Goal: Information Seeking & Learning: Learn about a topic

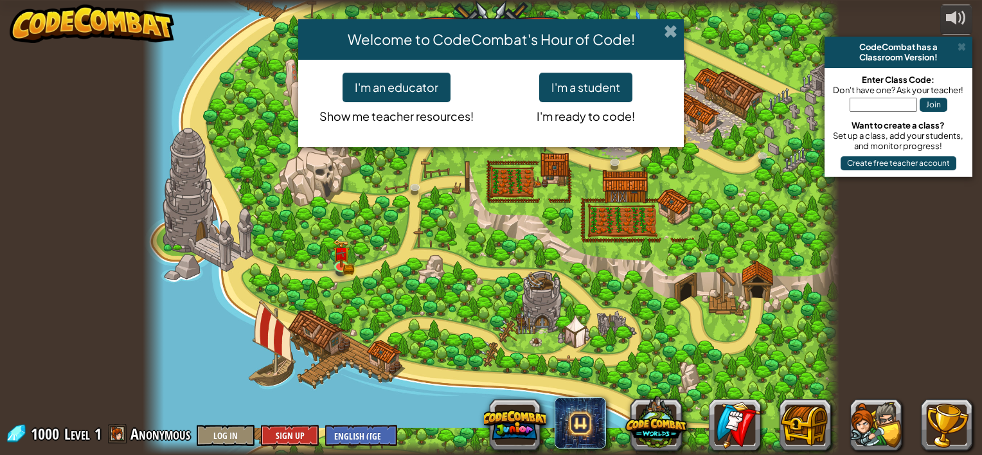
click at [677, 31] on span at bounding box center [670, 30] width 13 height 13
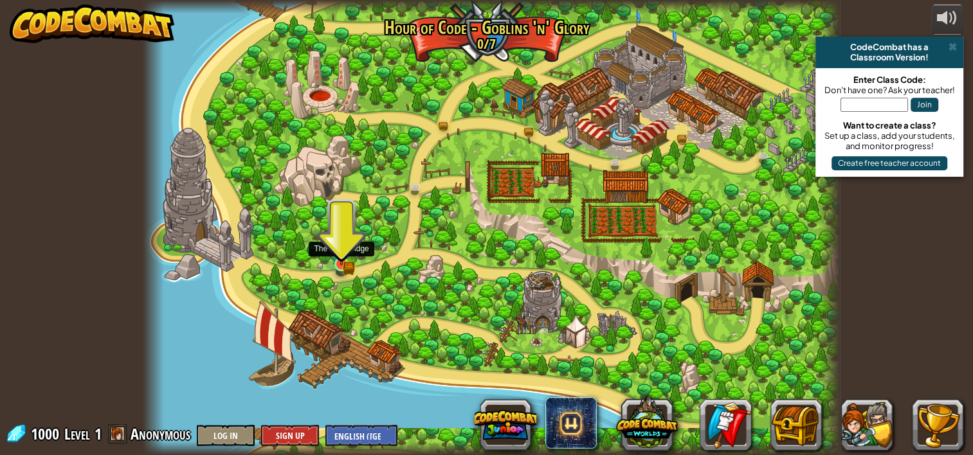
click at [337, 247] on img at bounding box center [341, 247] width 10 height 10
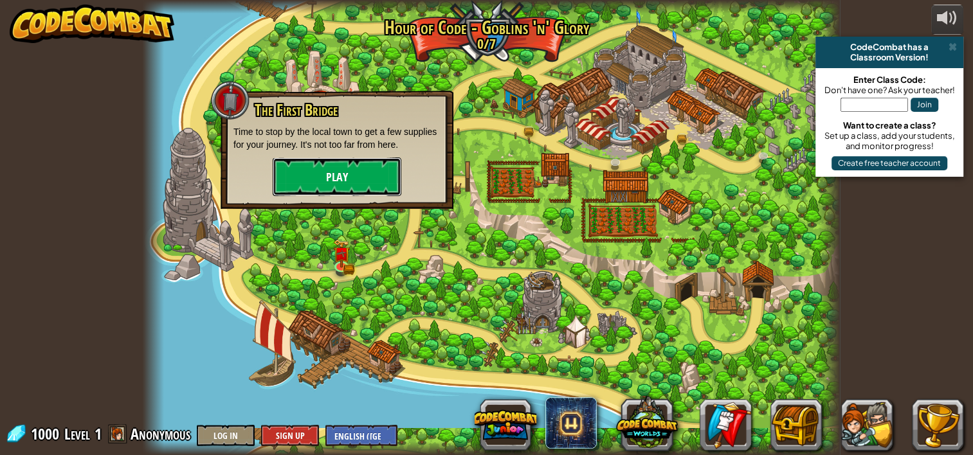
click at [350, 167] on button "Play" at bounding box center [337, 176] width 129 height 39
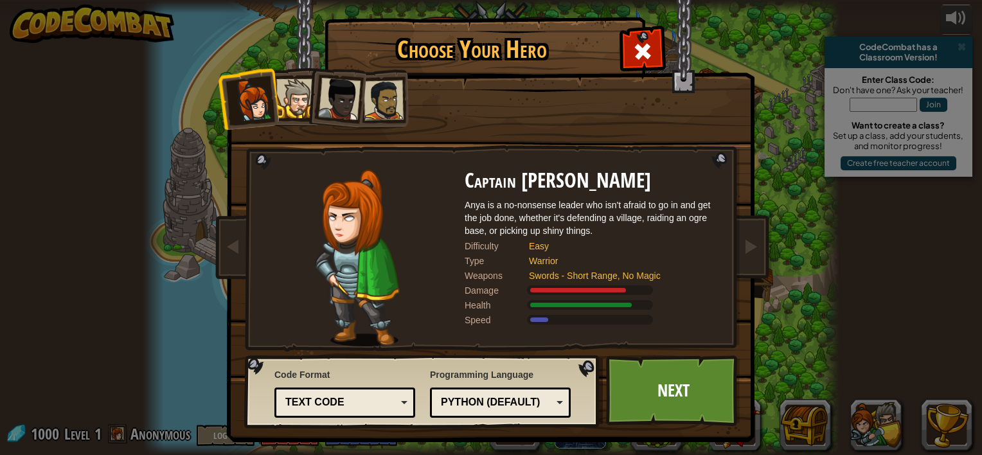
click at [298, 102] on div at bounding box center [295, 98] width 39 height 39
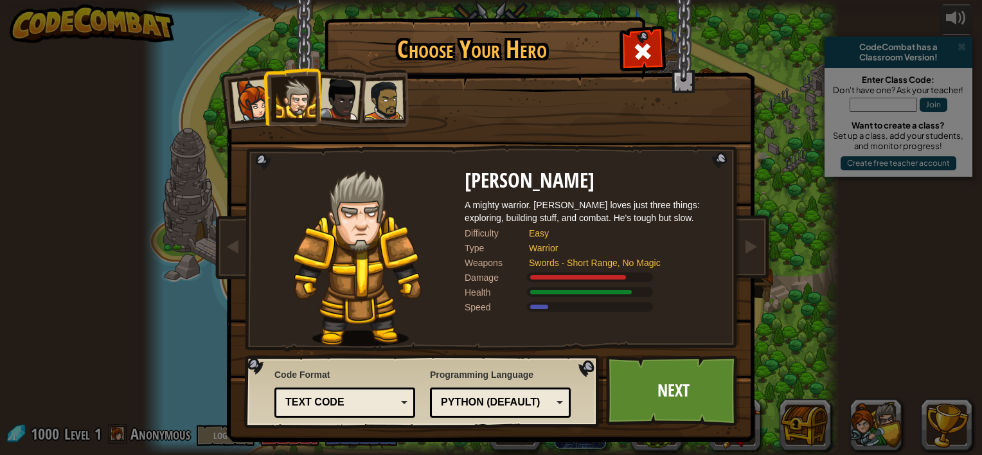
click at [327, 104] on div at bounding box center [339, 99] width 42 height 42
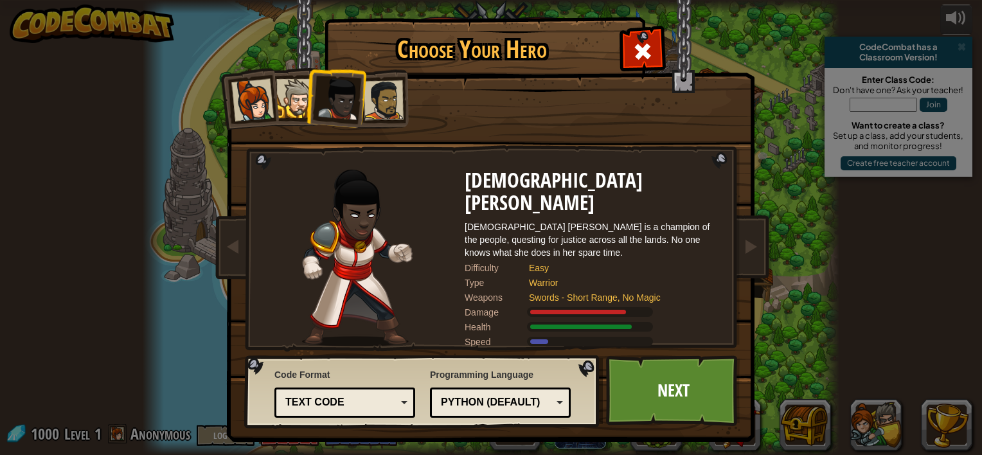
click at [375, 98] on div at bounding box center [384, 100] width 40 height 40
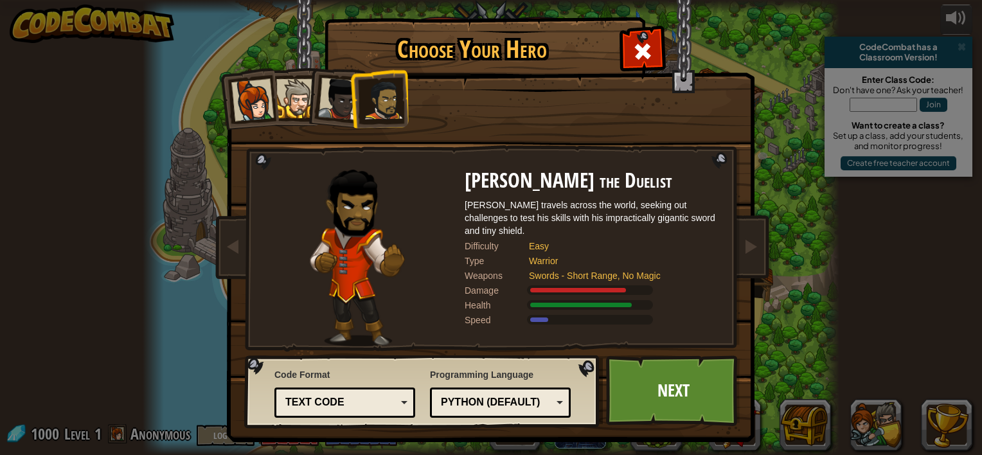
click at [342, 105] on div at bounding box center [339, 99] width 42 height 42
